Goal: Task Accomplishment & Management: Use online tool/utility

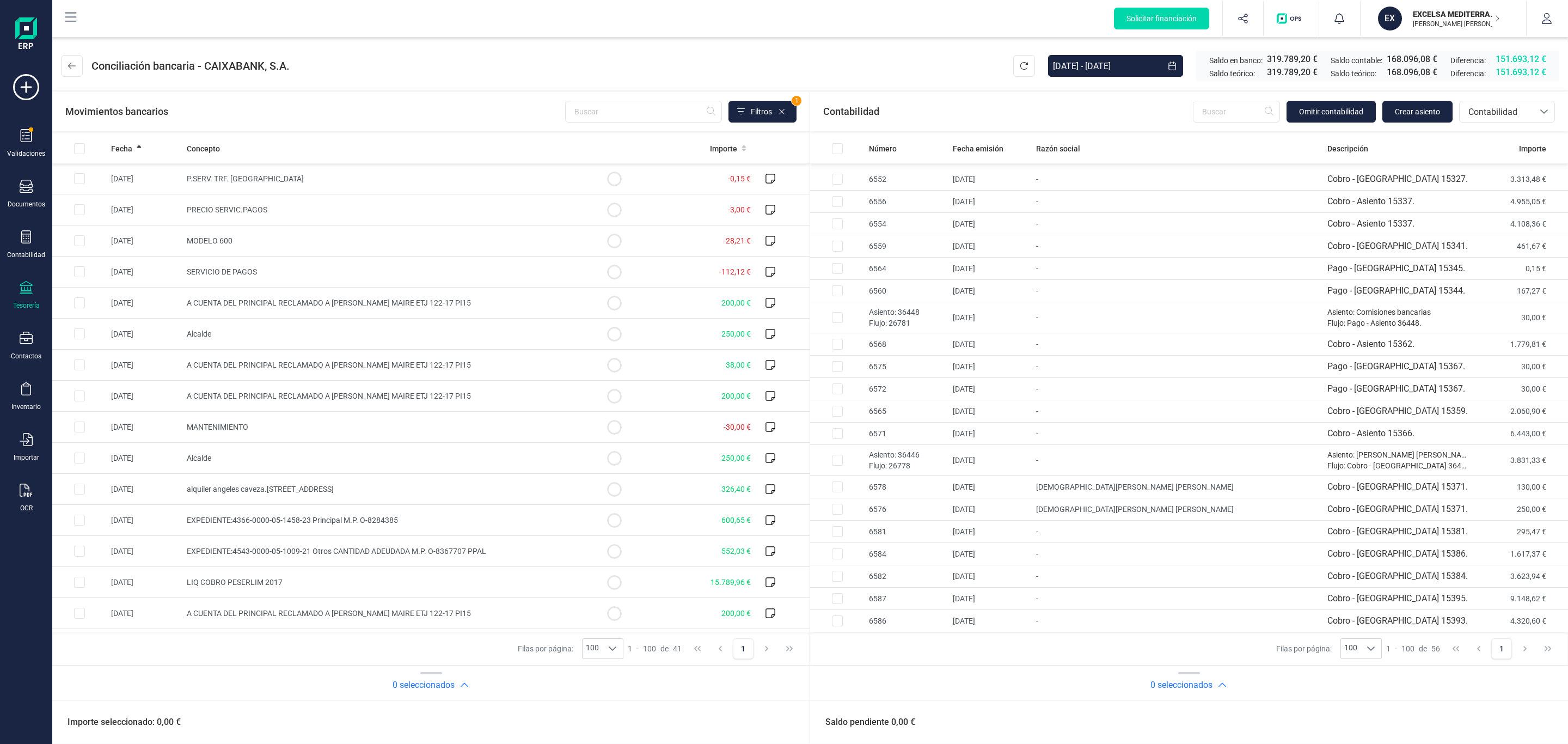
scroll to position [866, 0]
click at [949, 69] on header "Conciliación bancaria - CAIXABANK, [DATE] - [DATE] Saldo en banco: 319.789,20 €…" at bounding box center [810, 63] width 1516 height 52
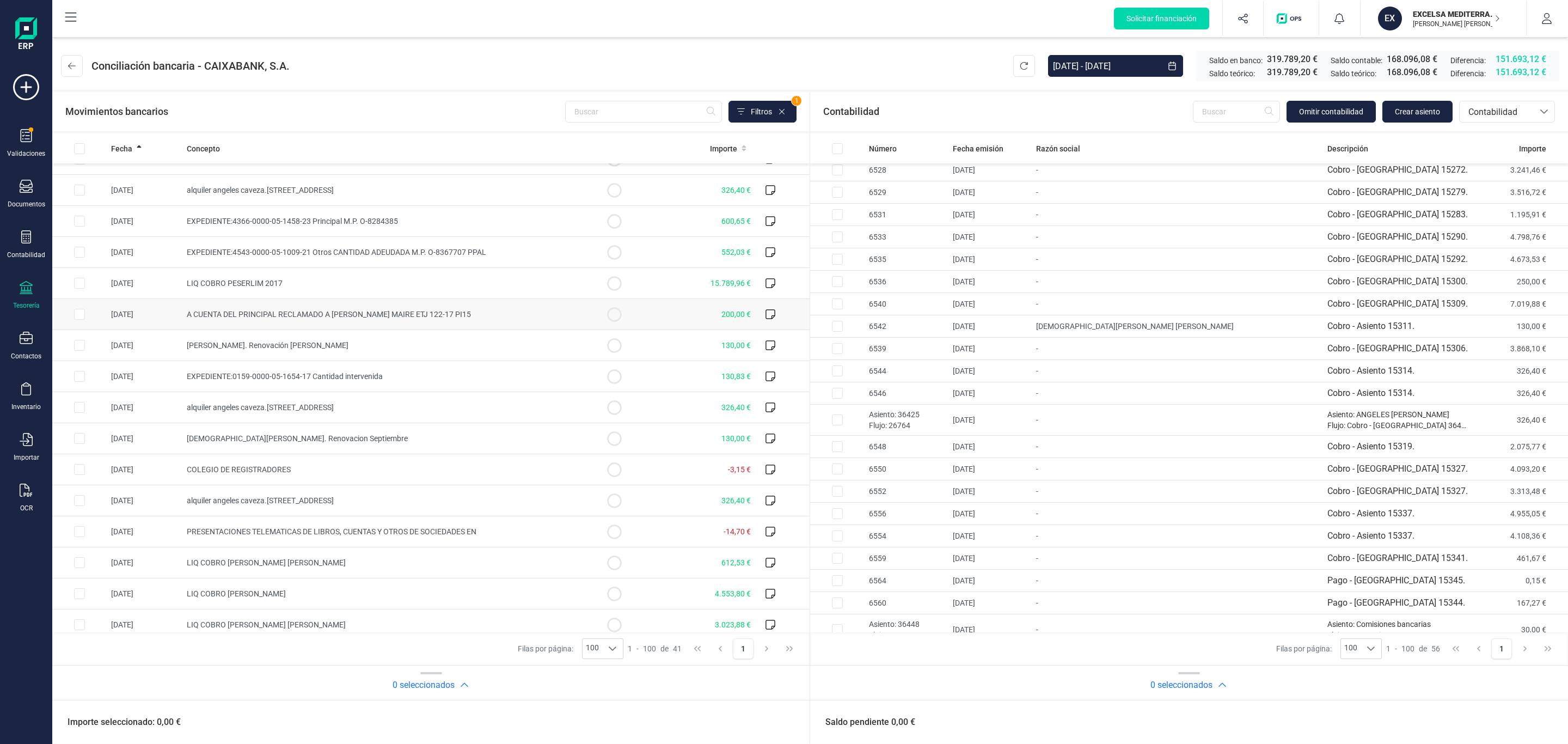
scroll to position [326, 0]
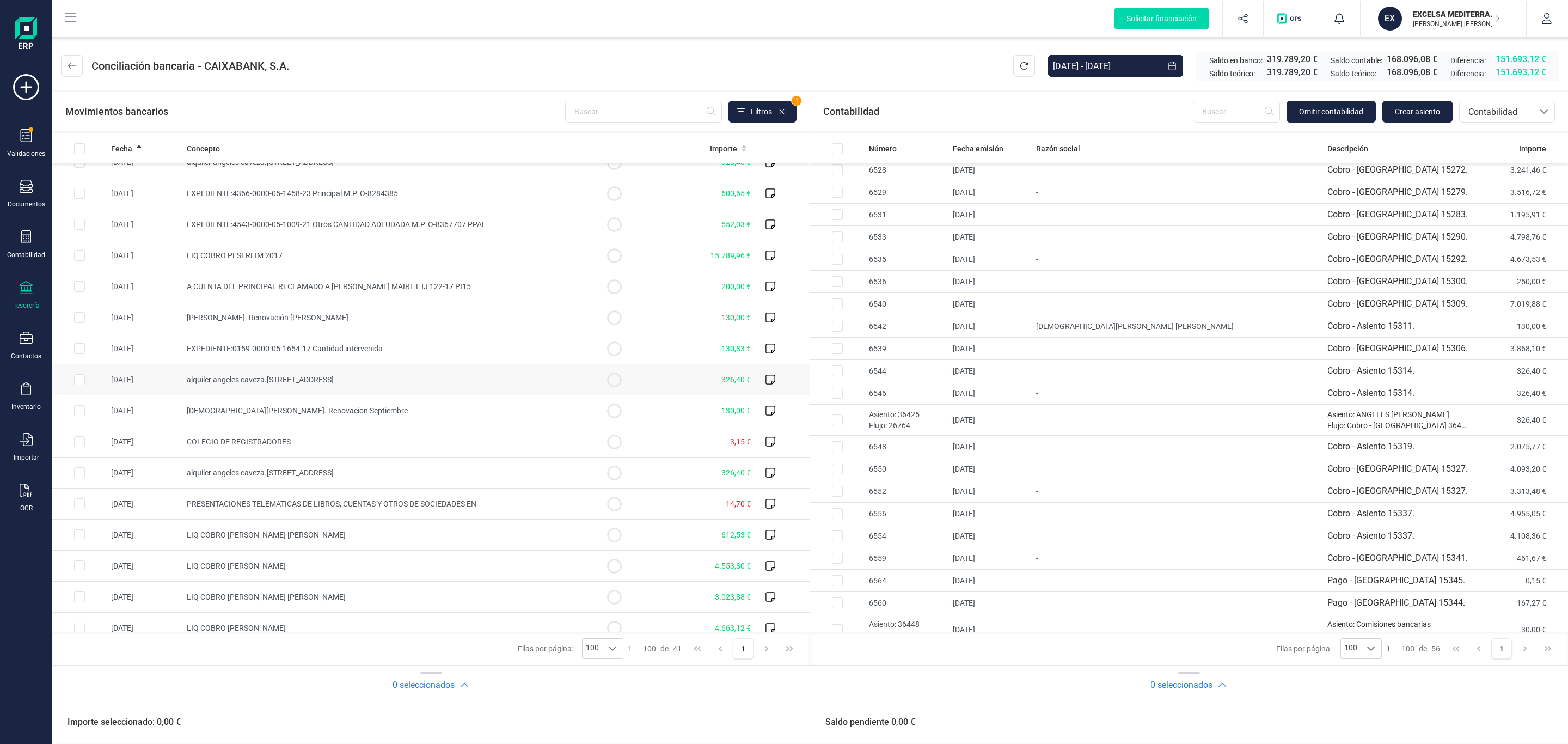
click at [540, 381] on td "alquiler angeles caveza.[STREET_ADDRESS]" at bounding box center [385, 380] width 404 height 31
checkbox input "true"
click at [949, 398] on td "[DATE]" at bounding box center [990, 394] width 84 height 22
click at [949, 518] on button "Conciliar" at bounding box center [1511, 722] width 51 height 22
checkbox input "false"
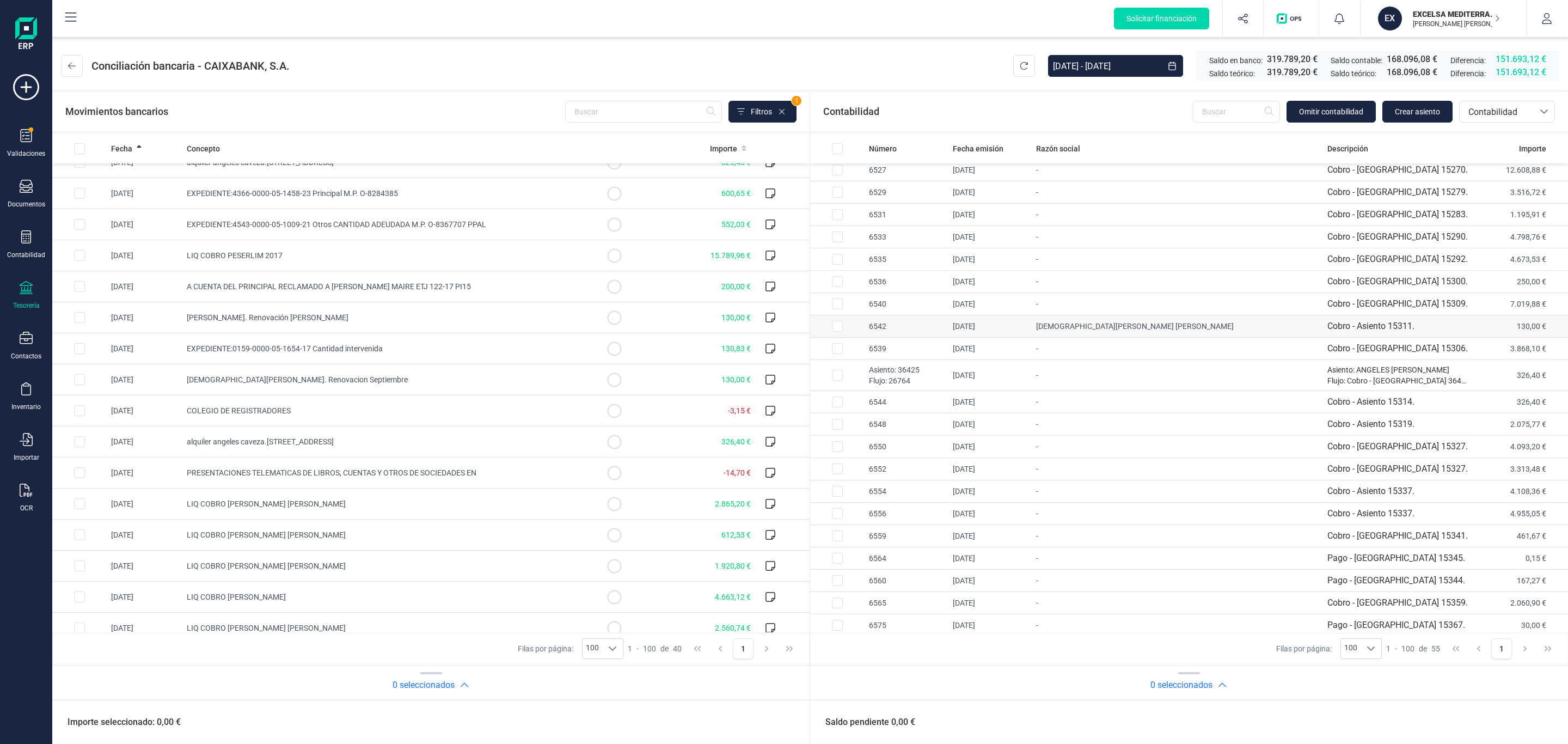
click at [949, 337] on td "[DEMOGRAPHIC_DATA][PERSON_NAME] [PERSON_NAME]" at bounding box center [1176, 326] width 291 height 22
checkbox input "true"
click at [460, 386] on td "[DEMOGRAPHIC_DATA][PERSON_NAME]. Renovacion Septiembre" at bounding box center [385, 380] width 404 height 31
checkbox input "true"
click at [949, 518] on button "Conciliar" at bounding box center [1511, 722] width 51 height 22
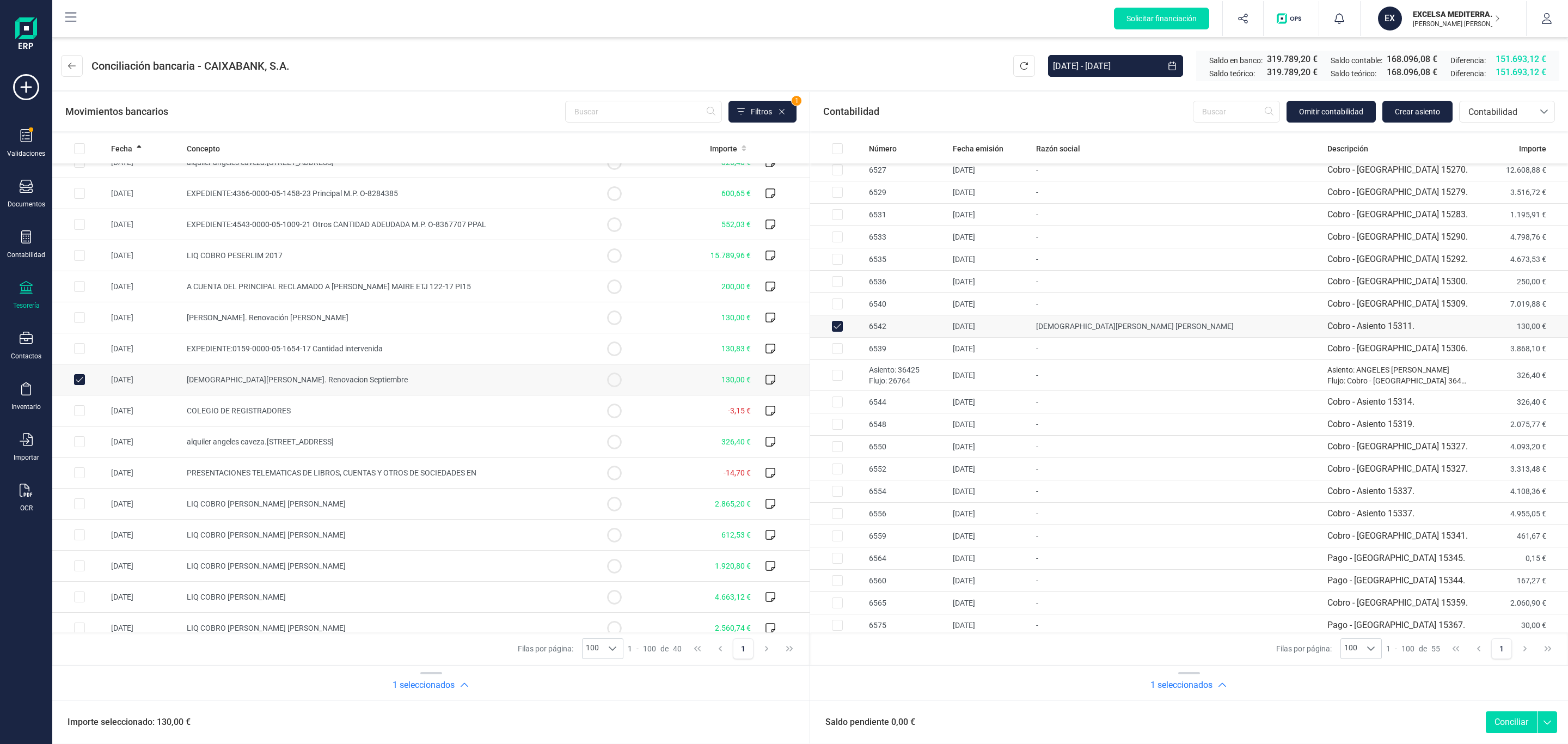
checkbox input "false"
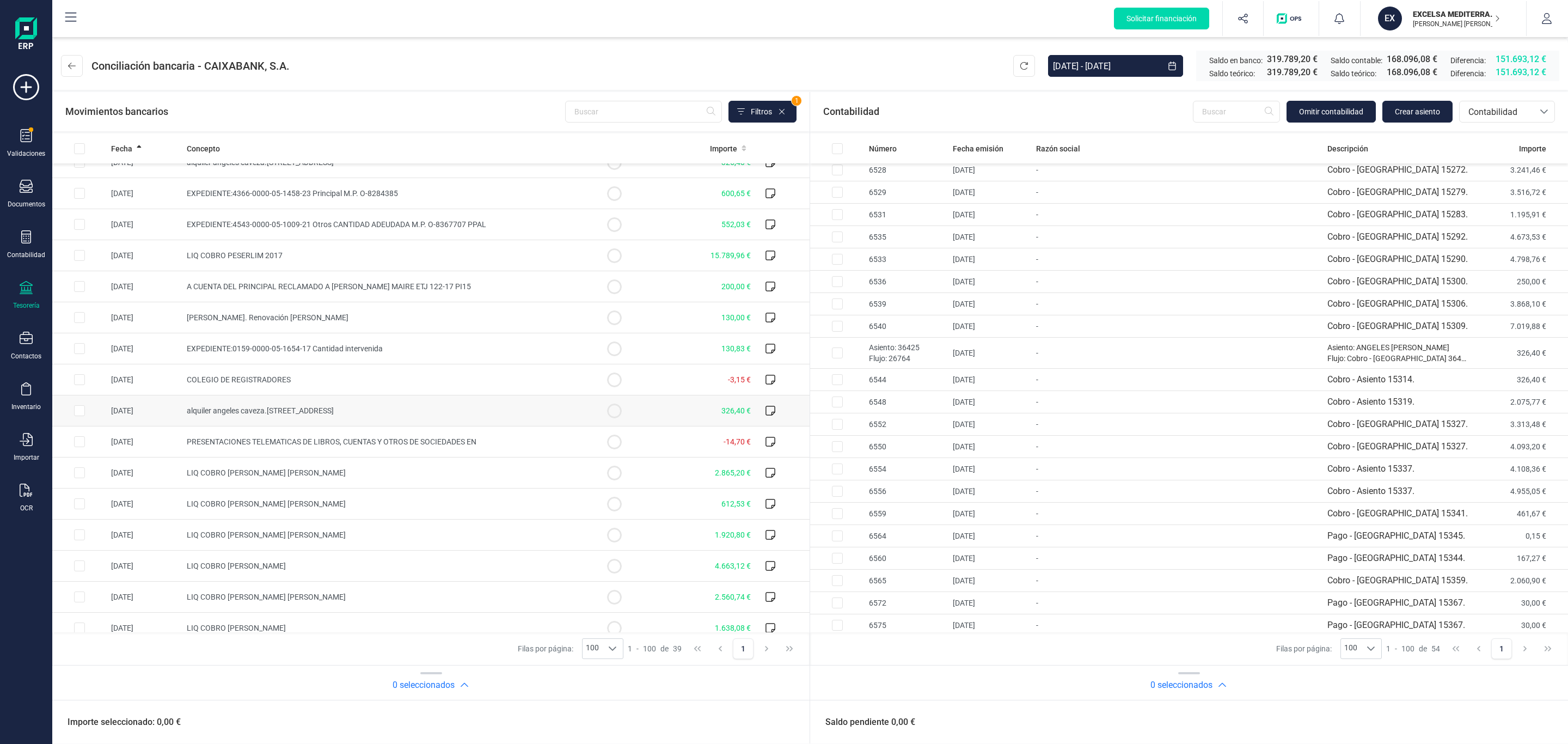
click at [570, 419] on td "alquiler angeles caveza.[STREET_ADDRESS]" at bounding box center [385, 411] width 404 height 31
checkbox input "true"
click at [949, 366] on td "-" at bounding box center [1176, 353] width 291 height 31
click at [949, 518] on button "Conciliar" at bounding box center [1511, 722] width 51 height 22
checkbox input "false"
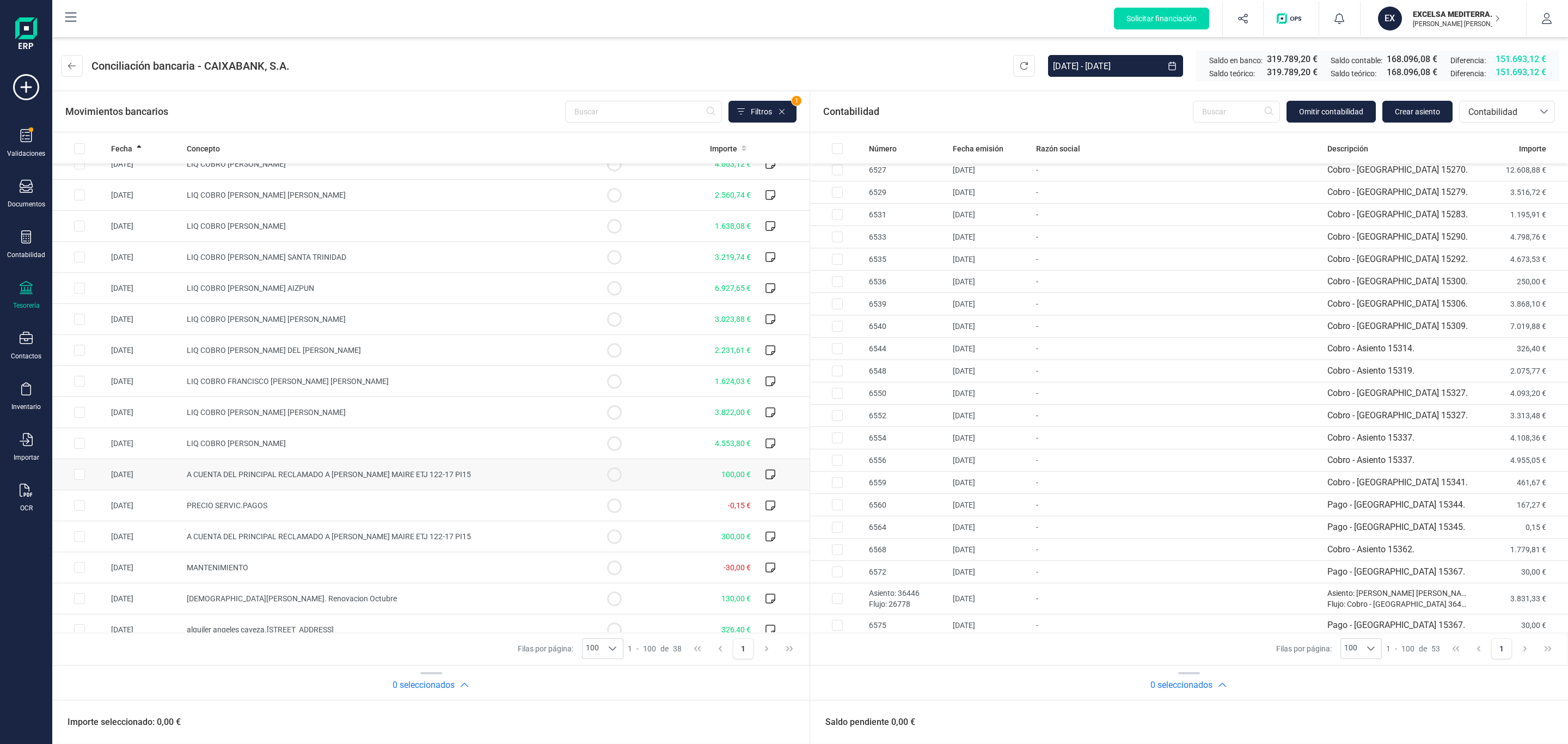
scroll to position [721, 0]
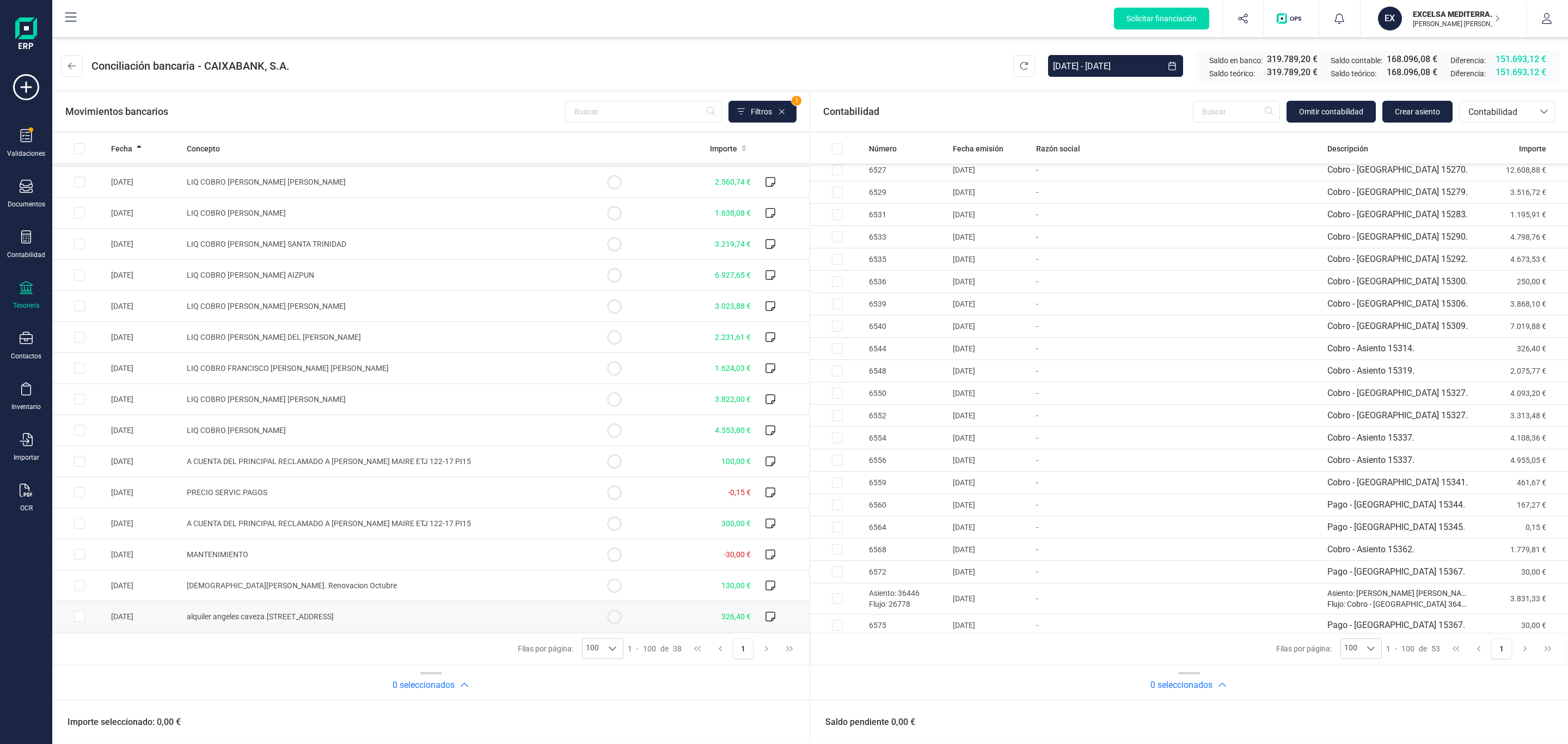
click at [529, 518] on td "alquiler angeles caveza.[STREET_ADDRESS]" at bounding box center [385, 617] width 404 height 31
checkbox input "true"
click at [949, 356] on td "-" at bounding box center [1176, 349] width 291 height 22
click at [949, 518] on button "Conciliar" at bounding box center [1511, 722] width 51 height 22
checkbox input "false"
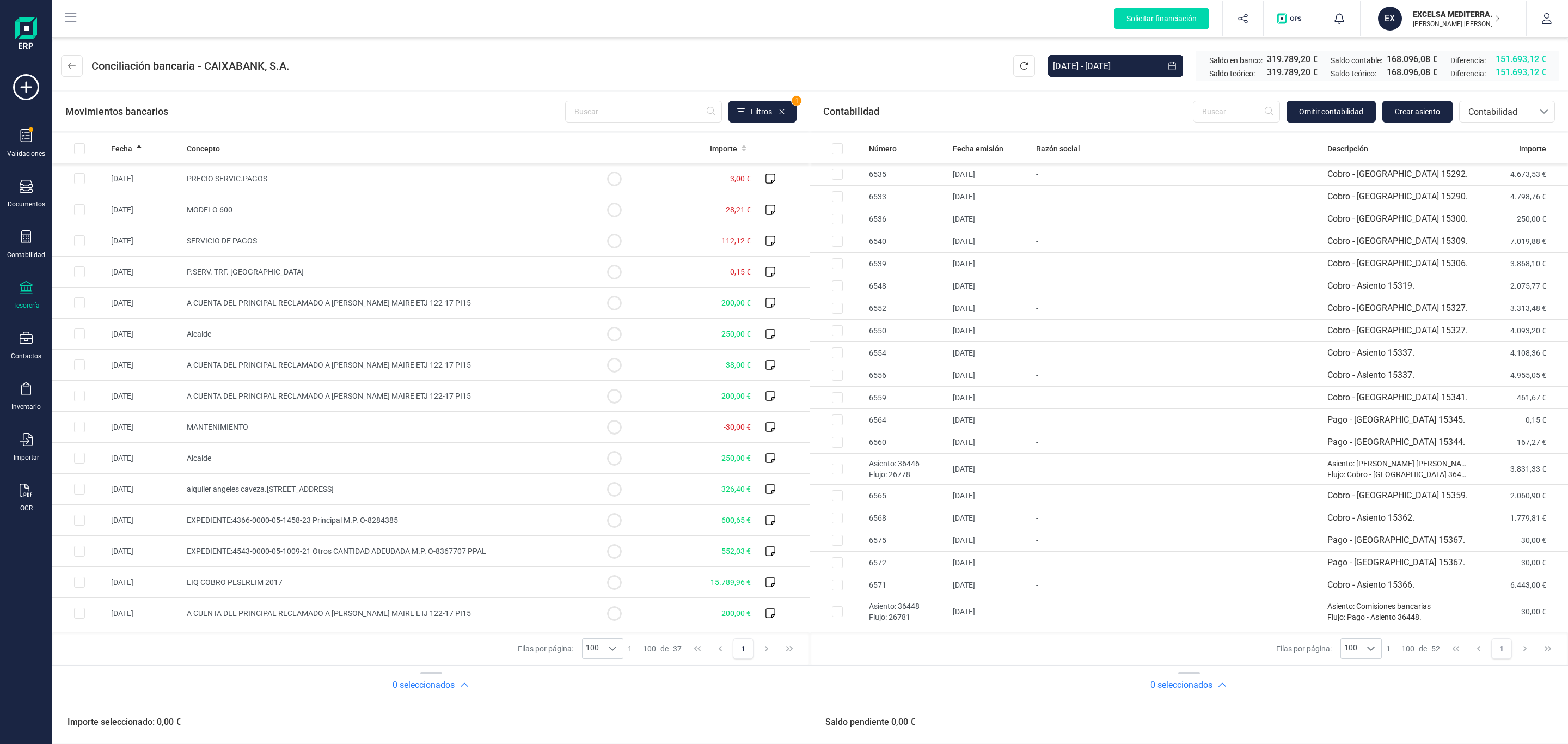
scroll to position [654, 0]
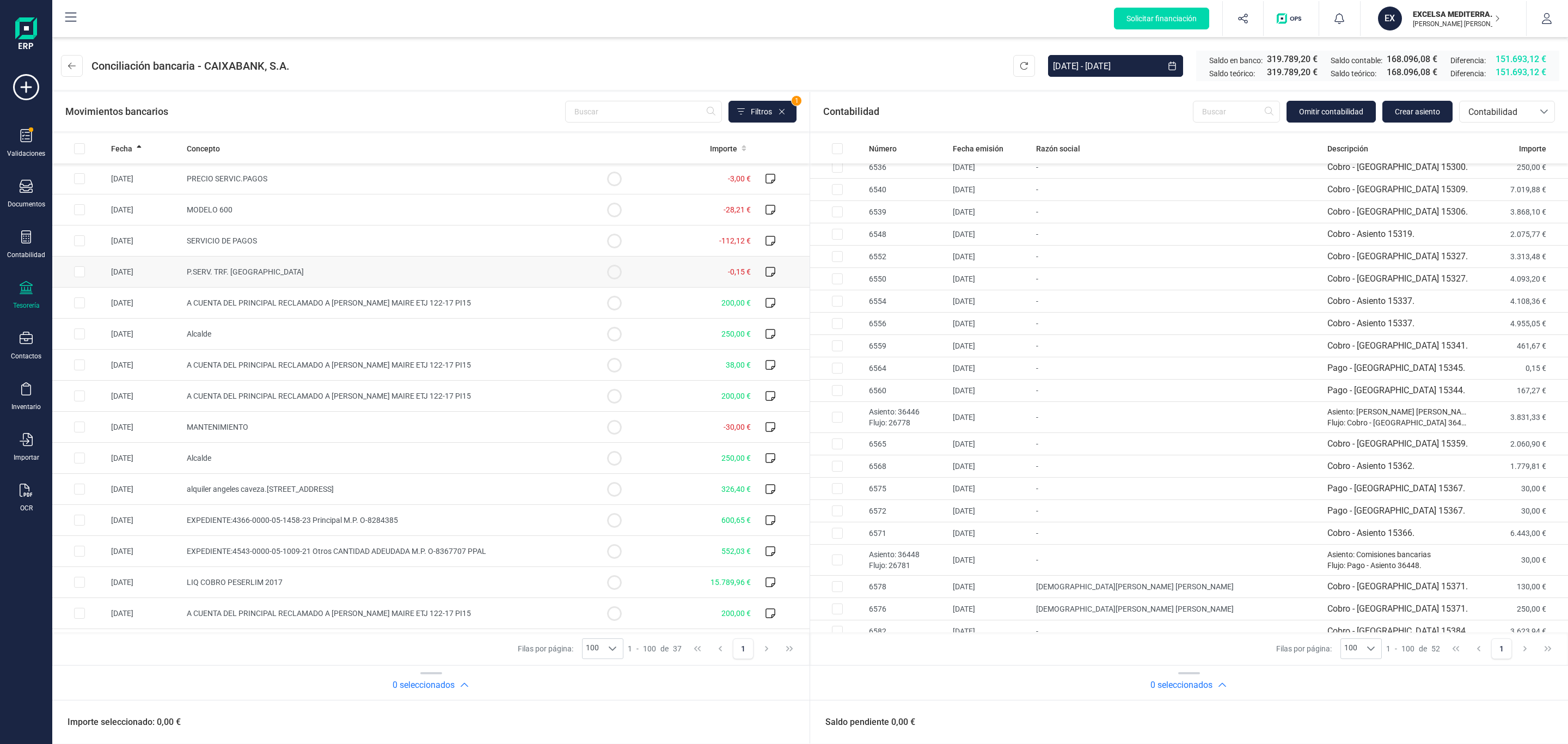
click at [435, 266] on td "P.SERV. TRF. [GEOGRAPHIC_DATA]" at bounding box center [385, 272] width 404 height 31
checkbox input "true"
click at [949, 378] on td "-" at bounding box center [1176, 368] width 291 height 22
click at [949, 518] on button "Conciliar" at bounding box center [1511, 722] width 51 height 22
checkbox input "false"
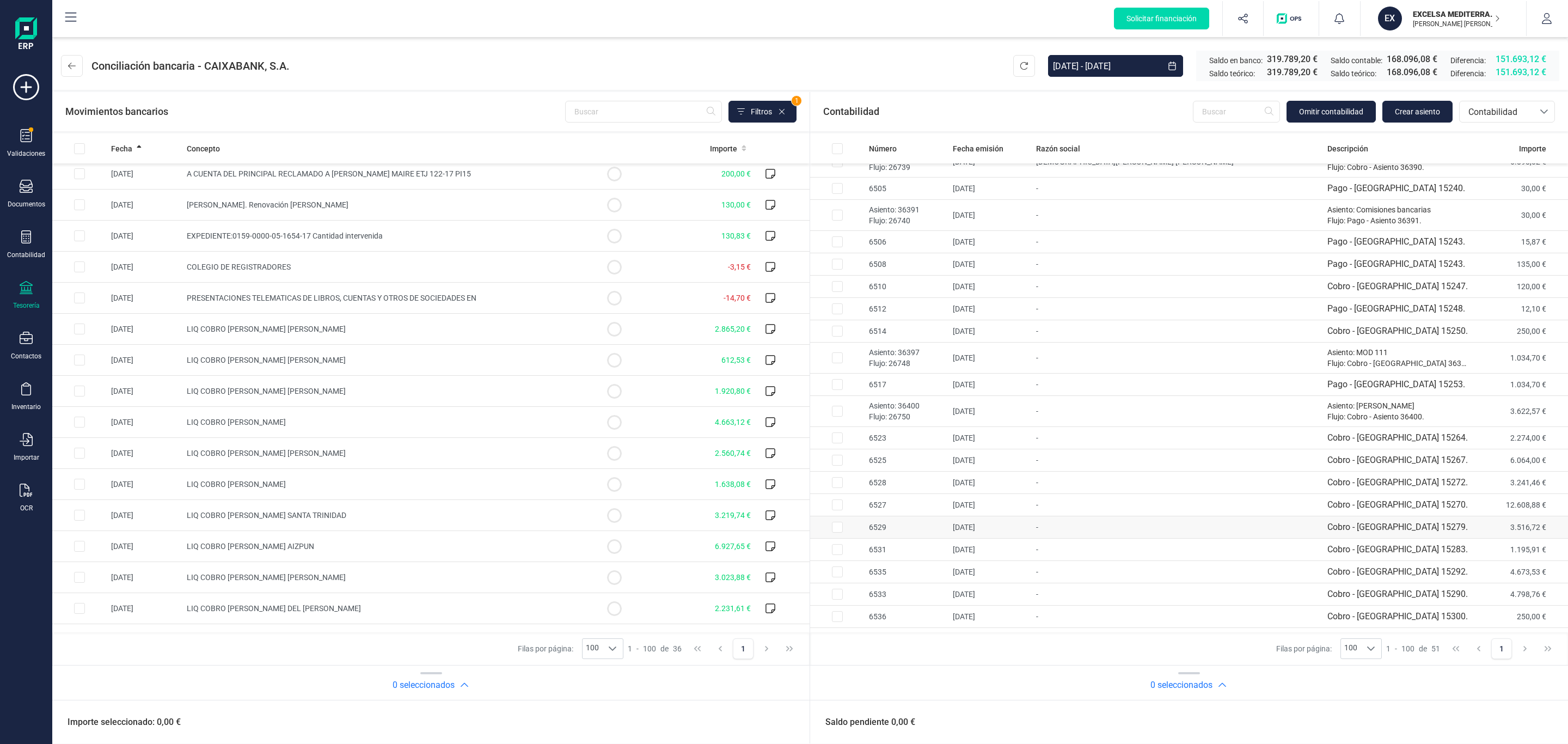
scroll to position [0, 0]
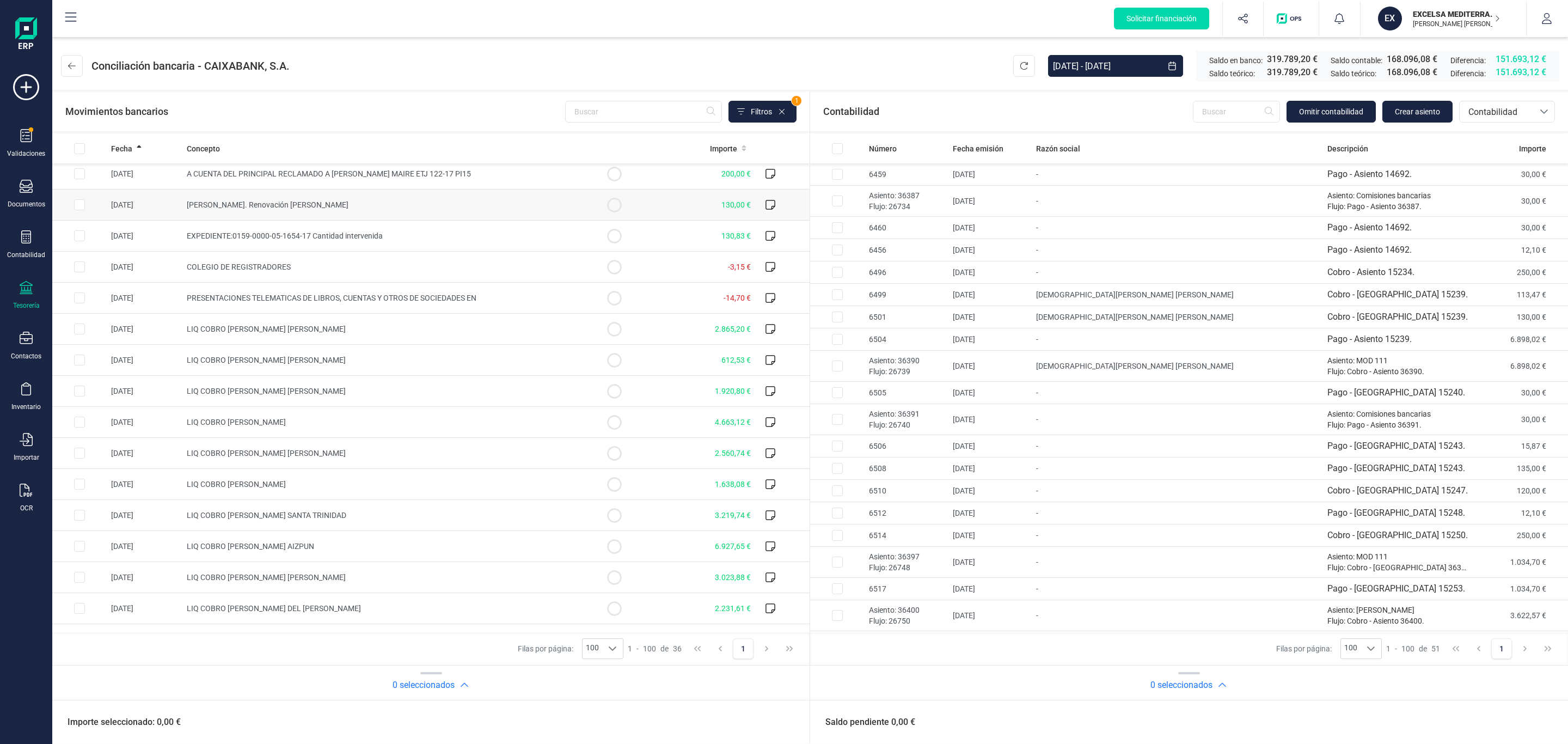
click at [538, 202] on td "[PERSON_NAME]. Renovación [PERSON_NAME]" at bounding box center [385, 205] width 404 height 31
checkbox input "true"
click at [949, 314] on td "Cobro - [GEOGRAPHIC_DATA] 15239." at bounding box center [1398, 317] width 151 height 22
checkbox input "true"
click at [949, 518] on button "Conciliar" at bounding box center [1511, 722] width 51 height 22
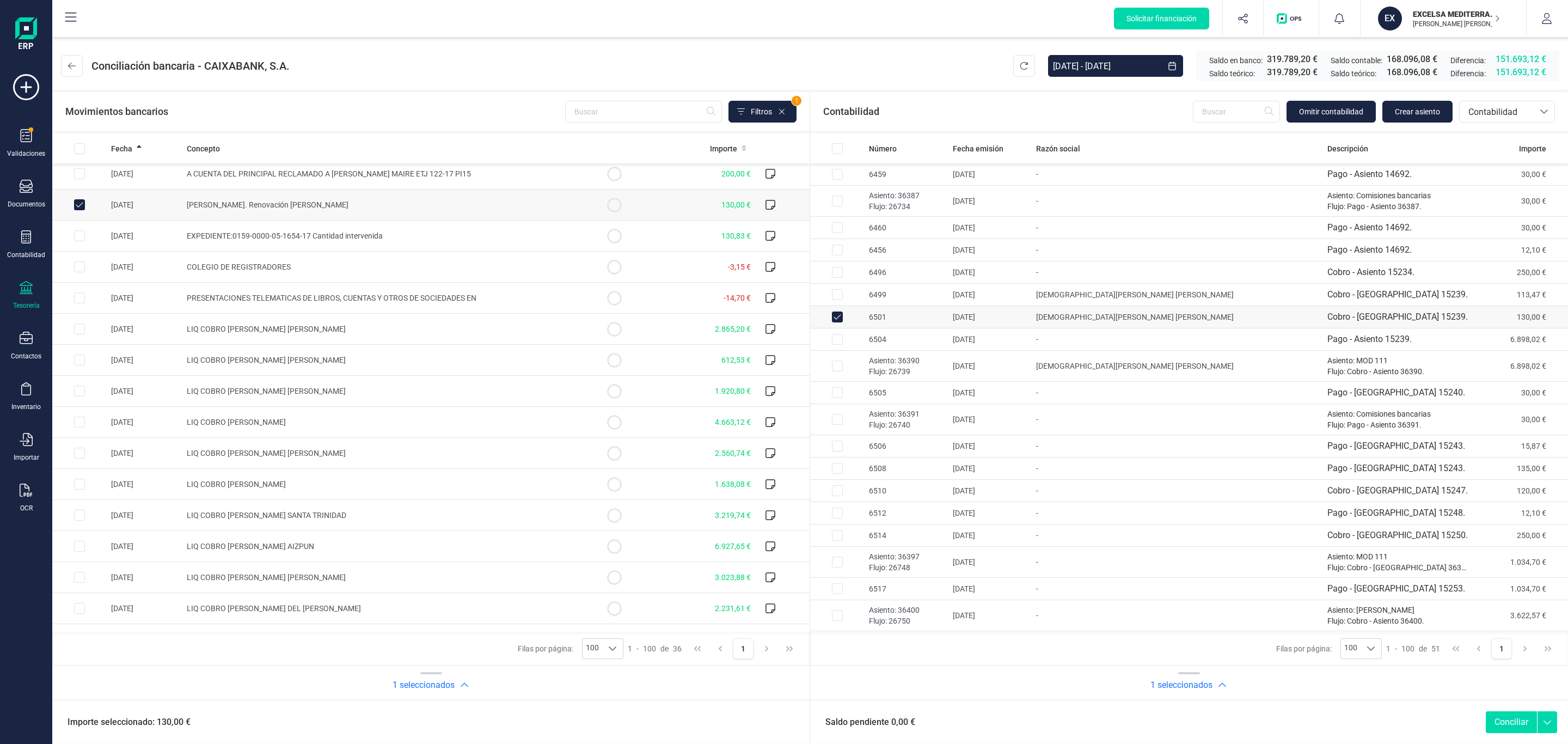
checkbox input "false"
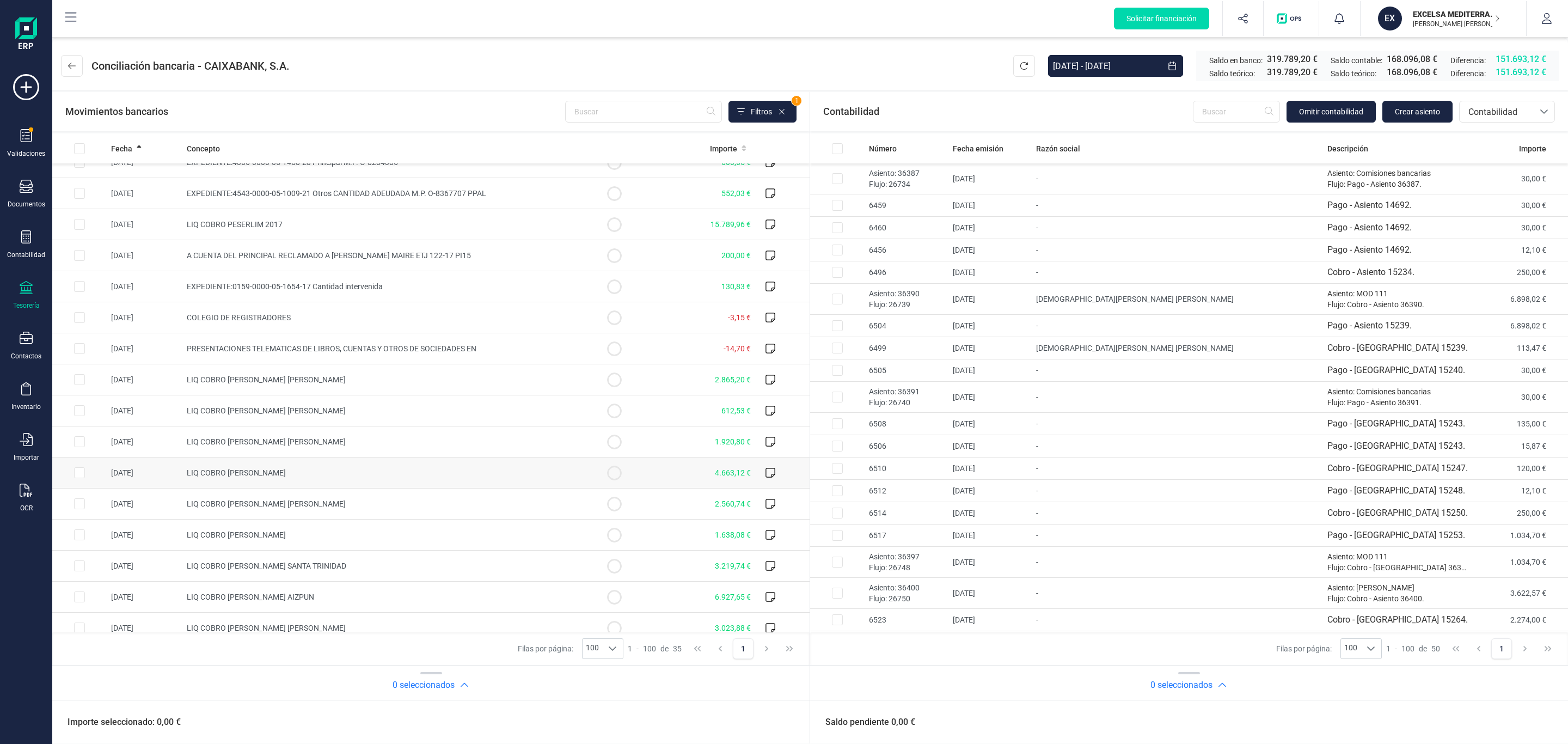
scroll to position [245, 0]
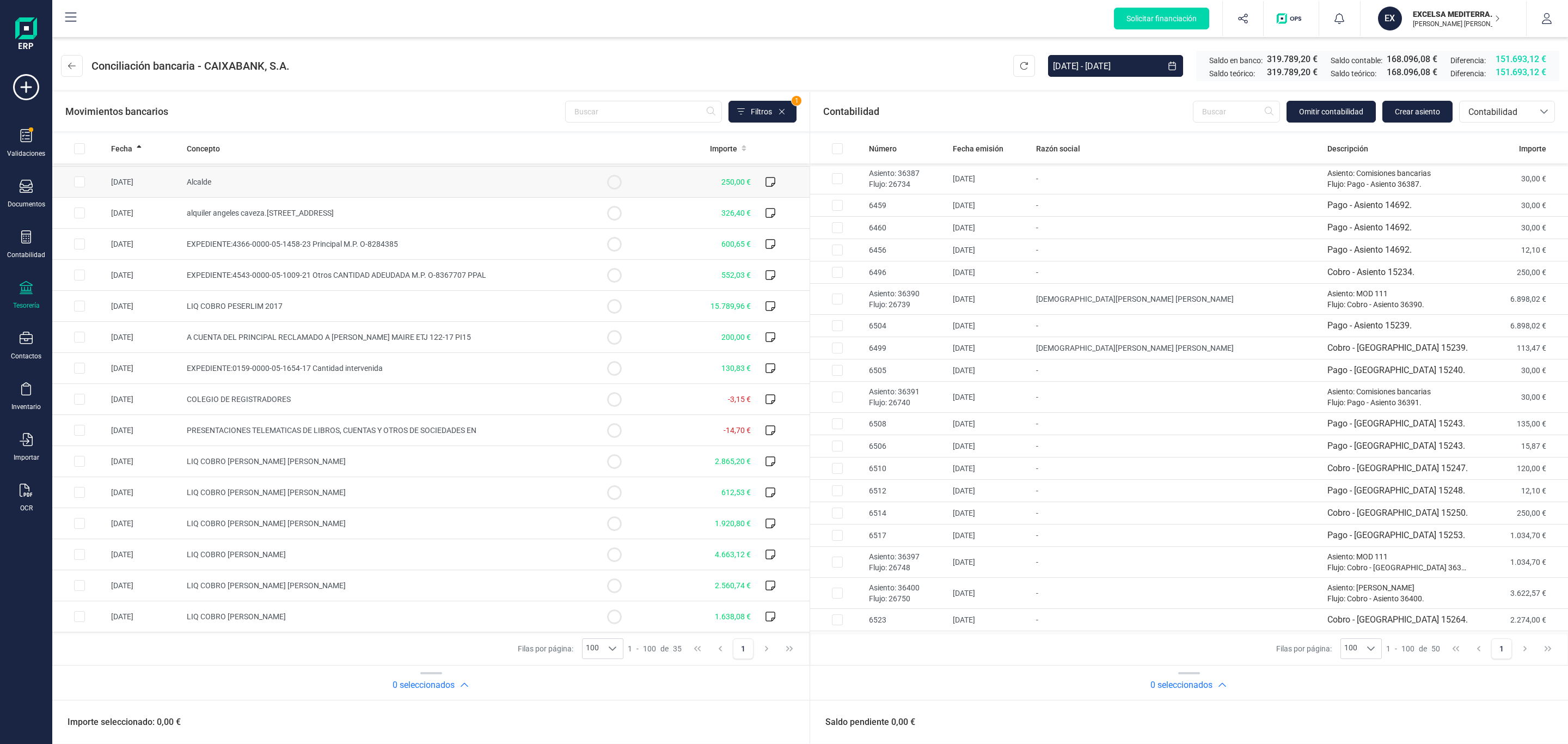
click at [402, 193] on td "Alcalde" at bounding box center [385, 182] width 404 height 31
checkbox input "true"
click at [949, 510] on td "Cobro - [GEOGRAPHIC_DATA] 15250." at bounding box center [1398, 513] width 151 height 22
click at [949, 518] on button "Conciliar" at bounding box center [1511, 722] width 51 height 22
checkbox input "false"
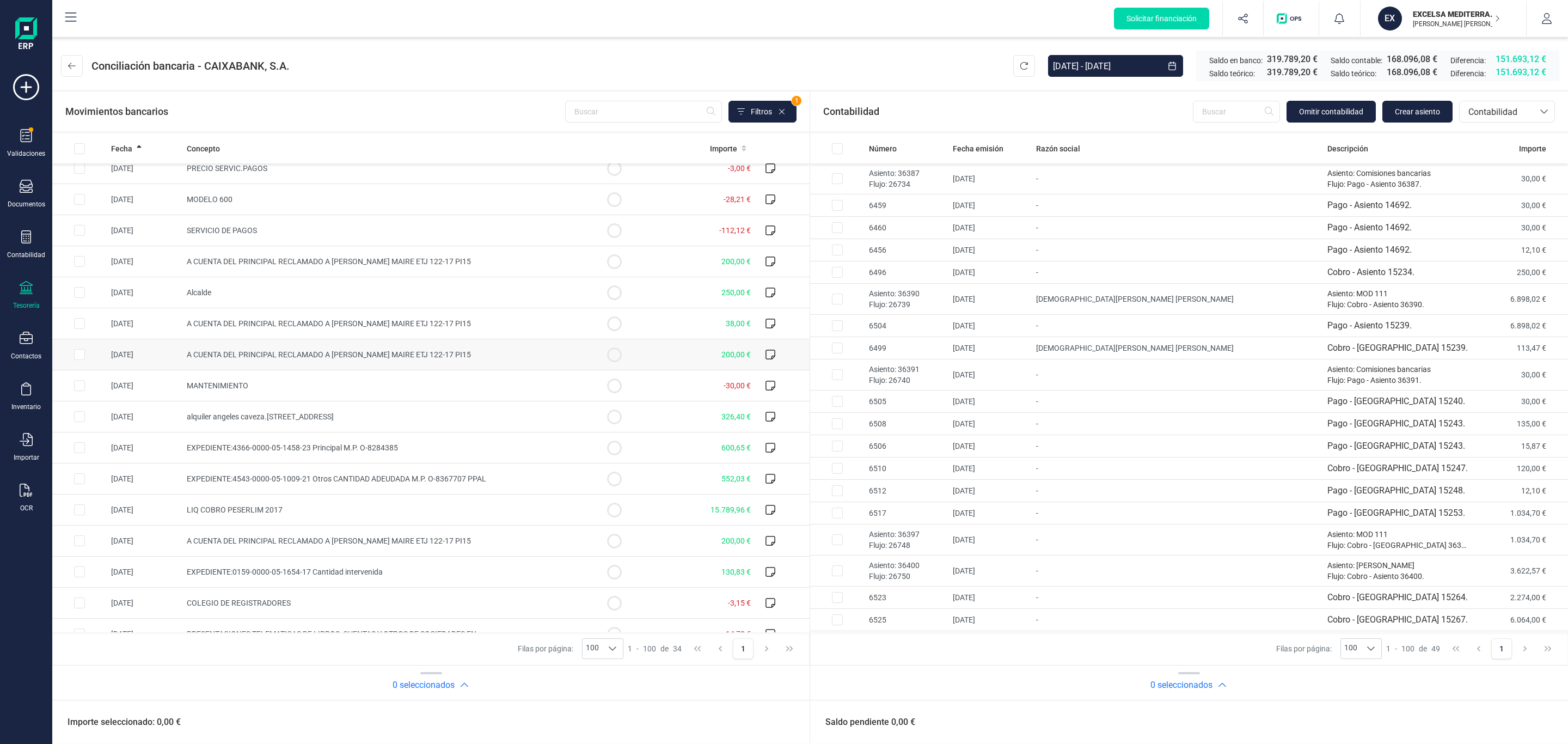
scroll to position [0, 0]
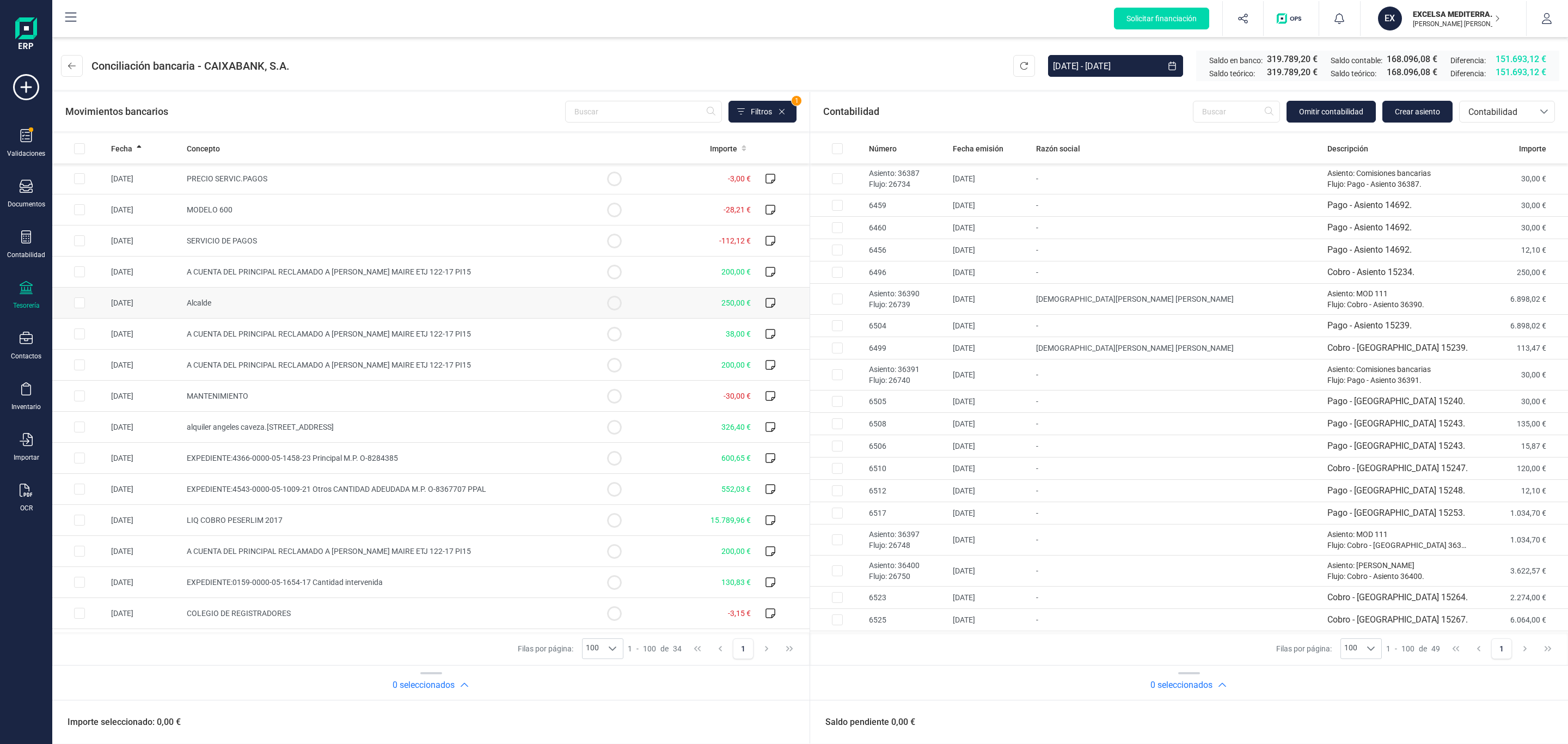
click at [670, 298] on td "250,00 €" at bounding box center [698, 303] width 114 height 31
checkbox input "true"
click at [949, 274] on td "250,00 €" at bounding box center [1521, 272] width 93 height 22
click at [949, 518] on button "Conciliar" at bounding box center [1511, 722] width 51 height 22
checkbox input "false"
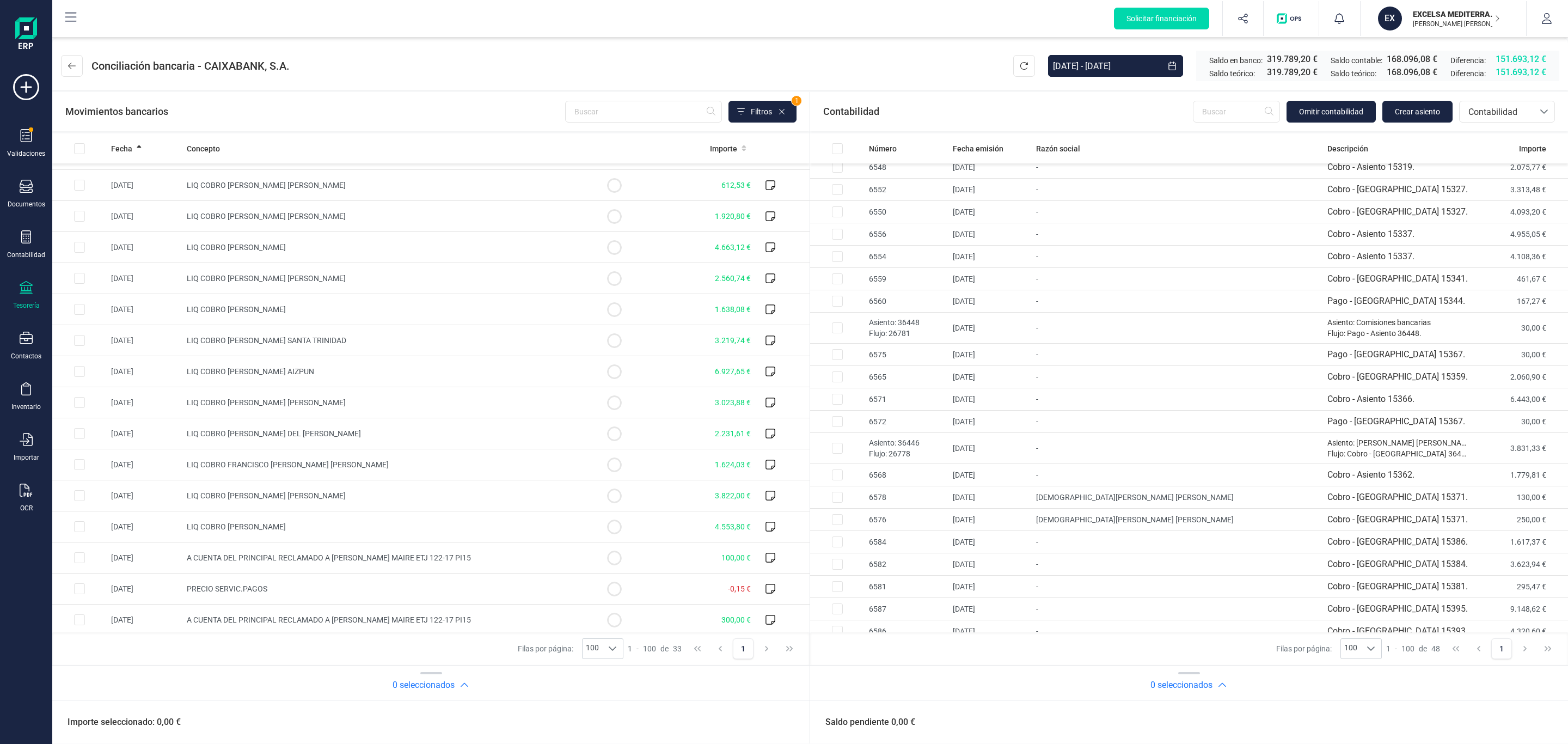
scroll to position [564, 0]
drag, startPoint x: 574, startPoint y: 168, endPoint x: 887, endPoint y: 95, distance: 321.4
click at [887, 95] on div "Contabilidad Omitir contabilidad Crear asiento bancos.conciliacion.modal.header…" at bounding box center [1189, 112] width 758 height 39
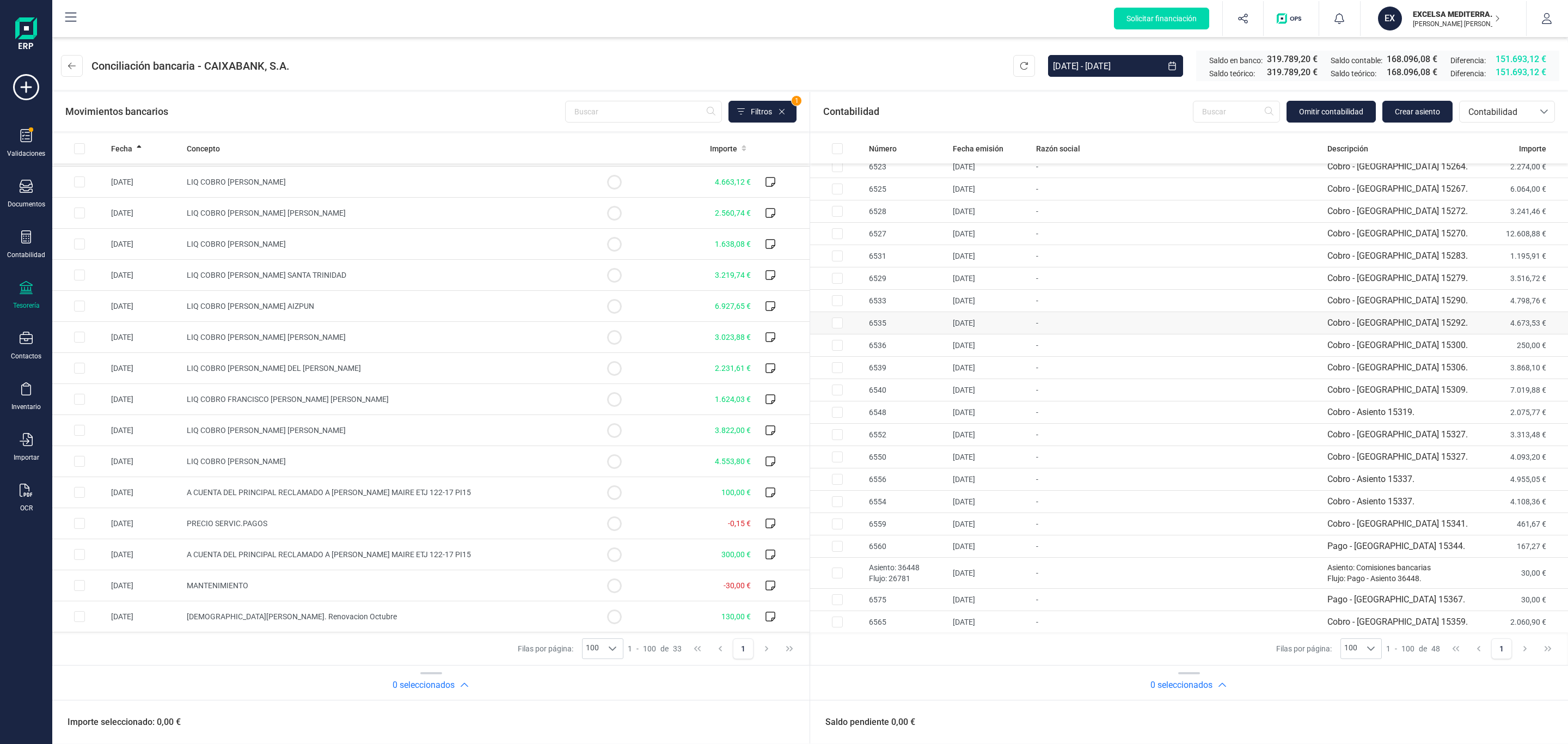
scroll to position [326, 0]
click at [949, 346] on td "Cobro - [GEOGRAPHIC_DATA] 15283." at bounding box center [1398, 338] width 151 height 22
click at [897, 341] on td "6531" at bounding box center [906, 338] width 84 height 22
checkbox input "false"
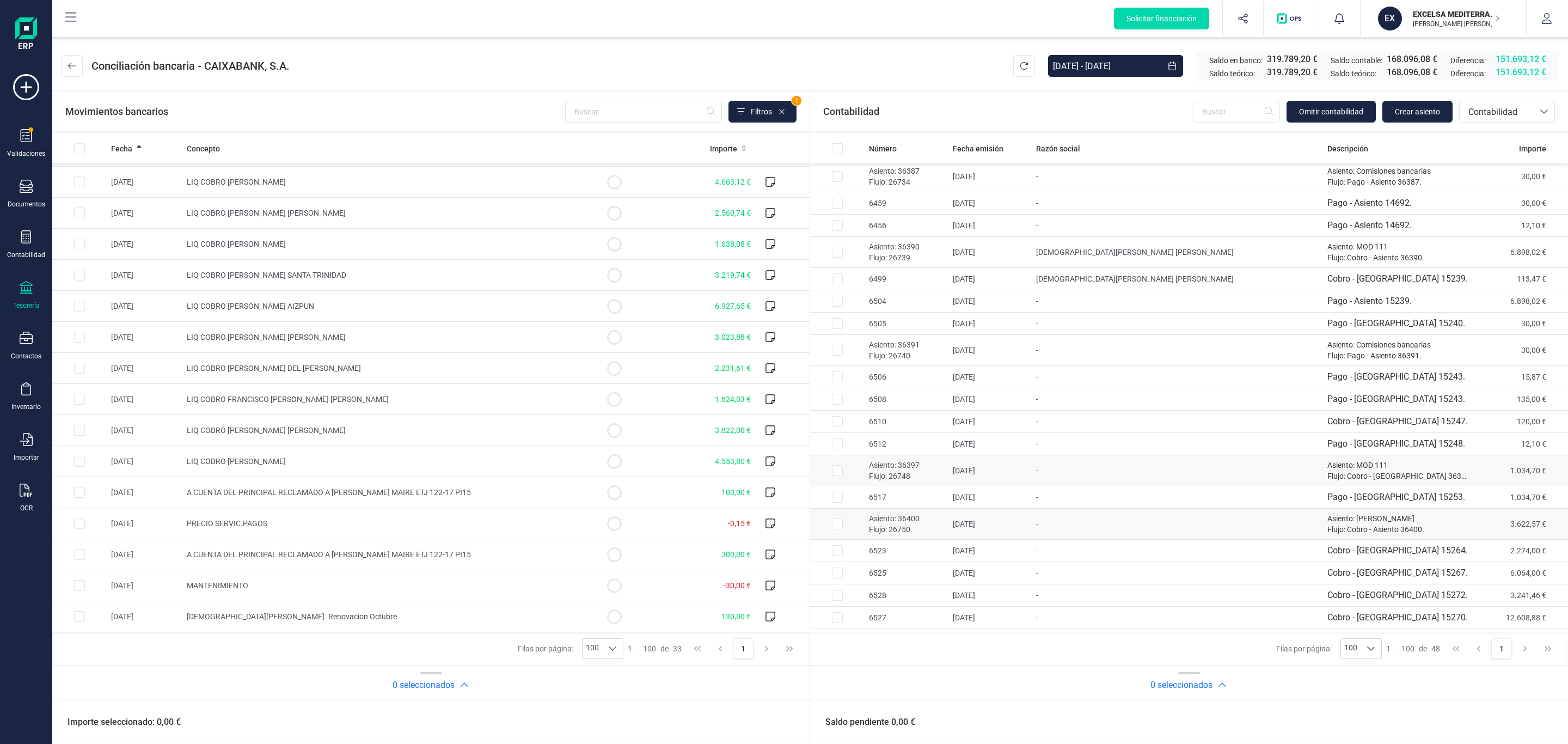
scroll to position [0, 0]
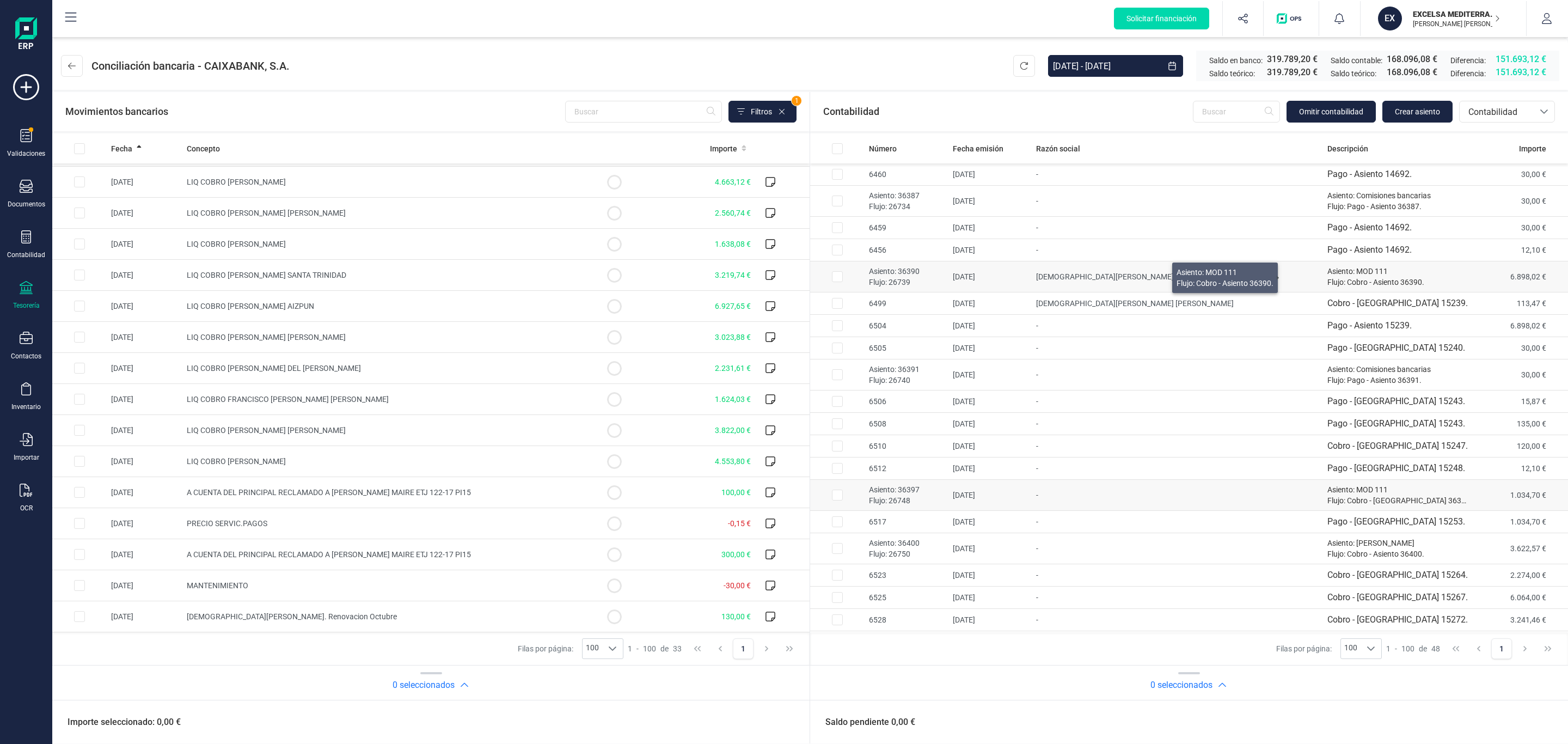
click at [949, 273] on p "Asiento: MOD 111" at bounding box center [1398, 271] width 143 height 11
checkbox input "true"
click at [949, 330] on td "Pago - Asiento 15239." at bounding box center [1398, 326] width 151 height 22
checkbox input "true"
click at [926, 271] on p "Asiento: 36390" at bounding box center [907, 271] width 75 height 11
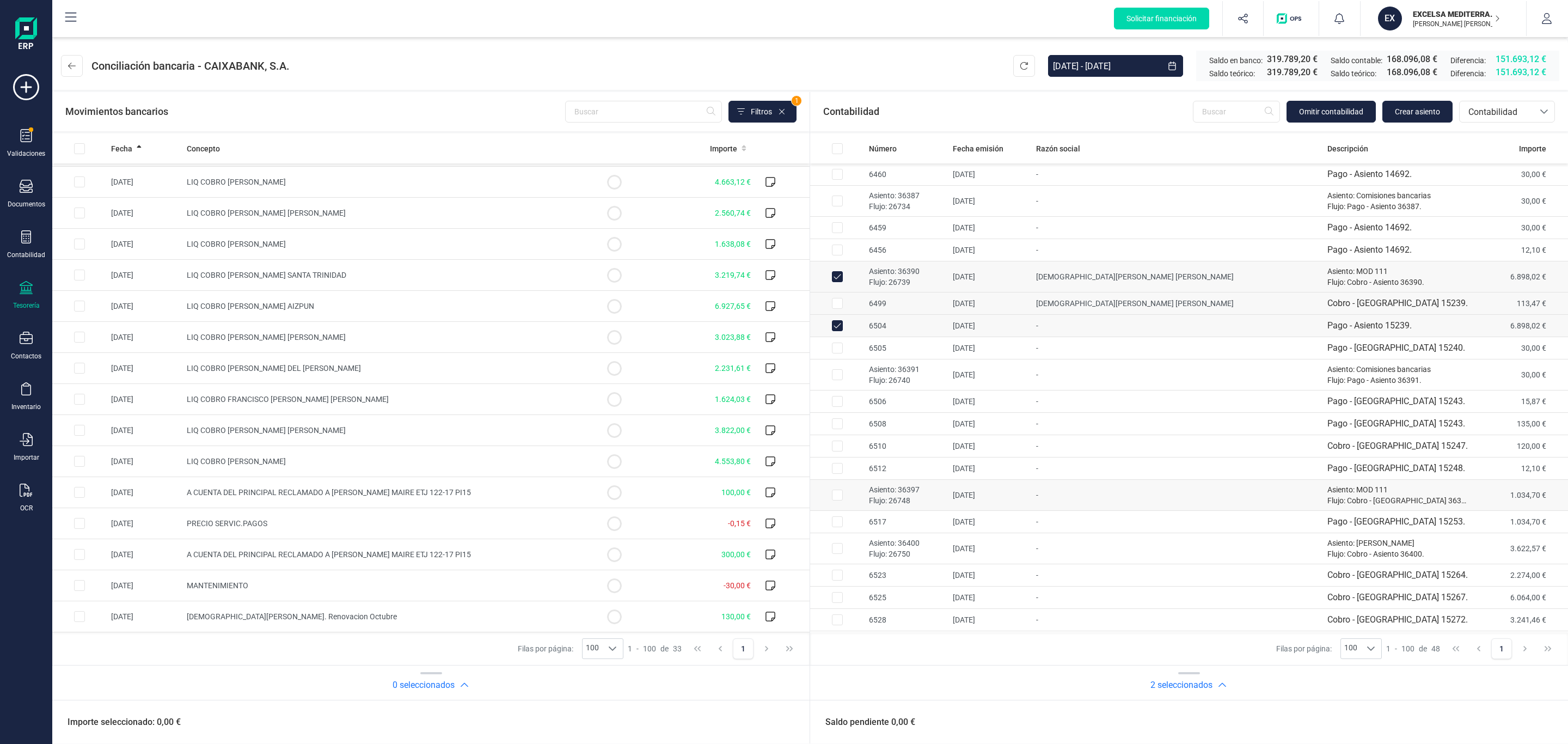
checkbox input "false"
click at [894, 315] on td "6504" at bounding box center [906, 326] width 84 height 22
checkbox input "false"
click at [949, 518] on div "Saldo pendiente 0,00 €" at bounding box center [1189, 721] width 758 height 44
